Goal: Information Seeking & Learning: Learn about a topic

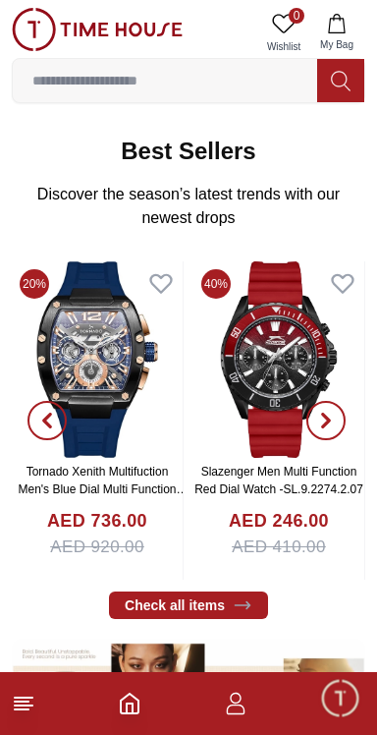
scroll to position [286, 0]
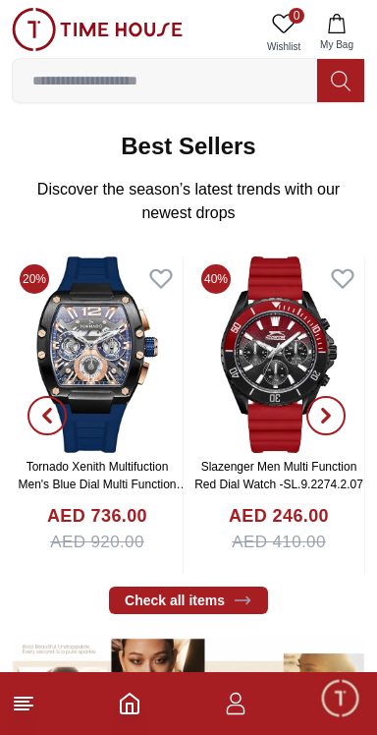
click at [86, 80] on input at bounding box center [165, 80] width 305 height 39
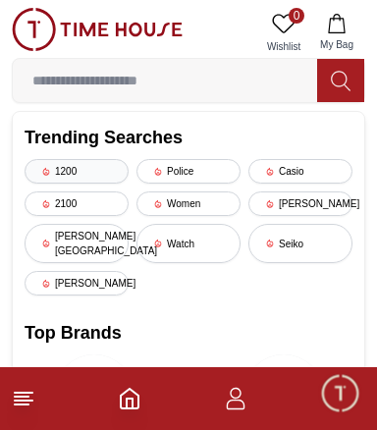
click at [68, 172] on div "1200" at bounding box center [77, 171] width 104 height 25
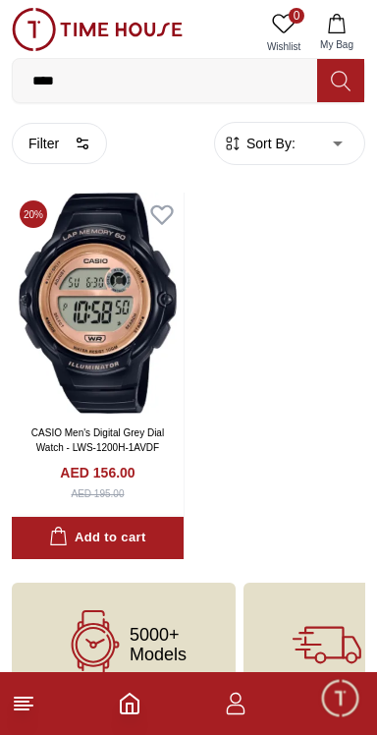
scroll to position [10, 0]
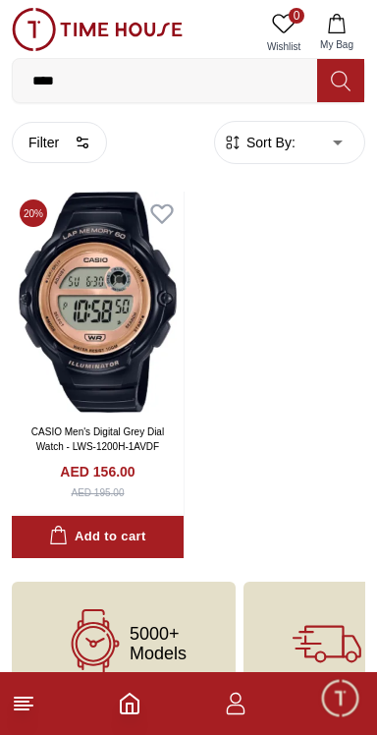
click at [64, 74] on input "****" at bounding box center [165, 80] width 305 height 39
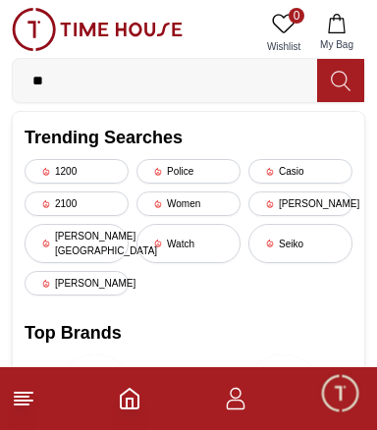
type input "*"
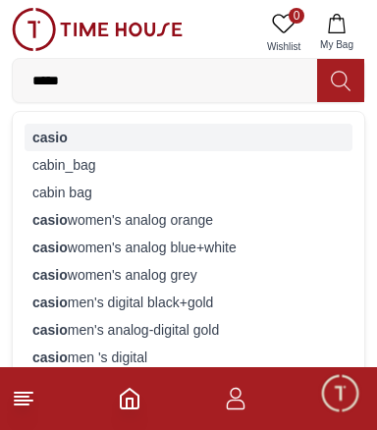
type input "*****"
click at [45, 141] on strong "casio" at bounding box center [49, 138] width 35 height 16
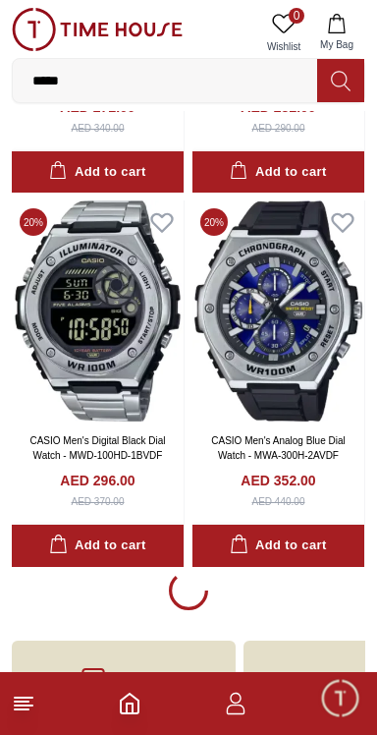
scroll to position [10974, 0]
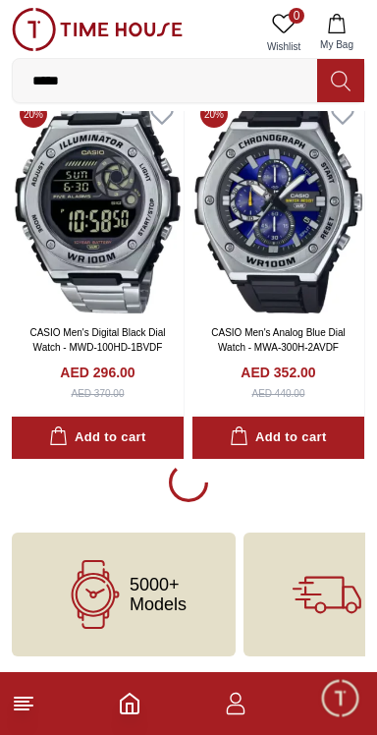
scroll to position [10974, 0]
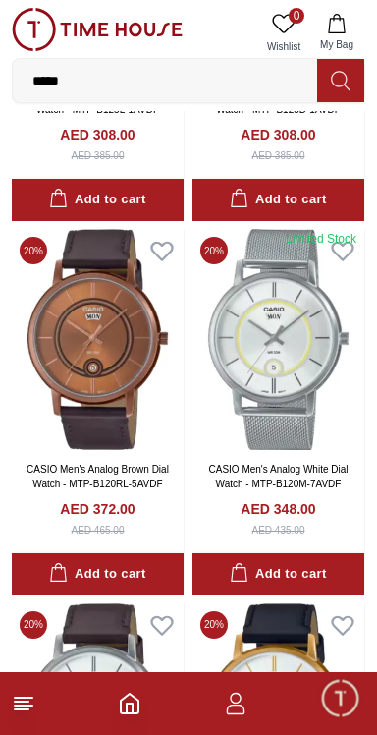
scroll to position [15697, 0]
